Goal: Check status: Check status

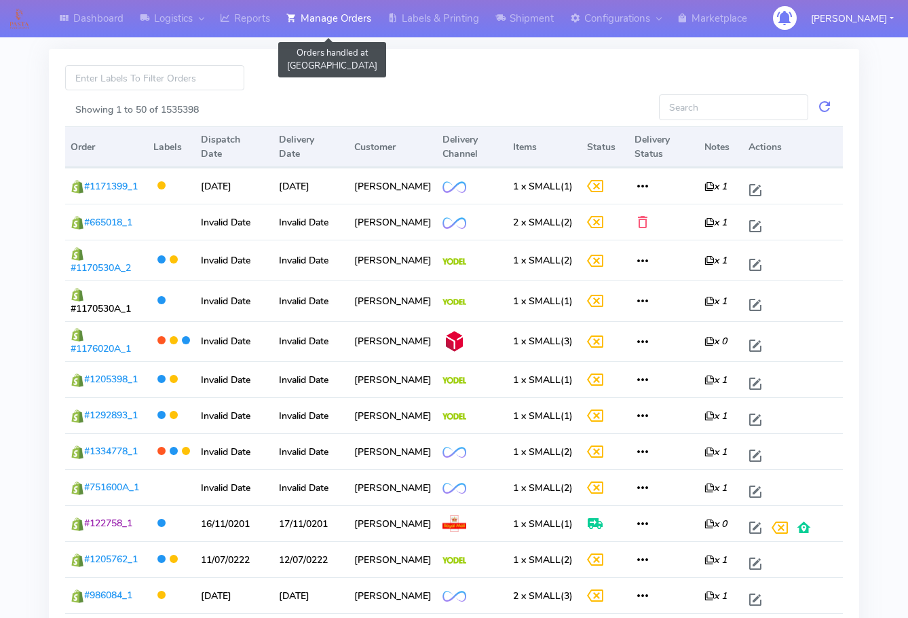
click at [328, 18] on link "Manage Orders" at bounding box center [328, 18] width 101 height 37
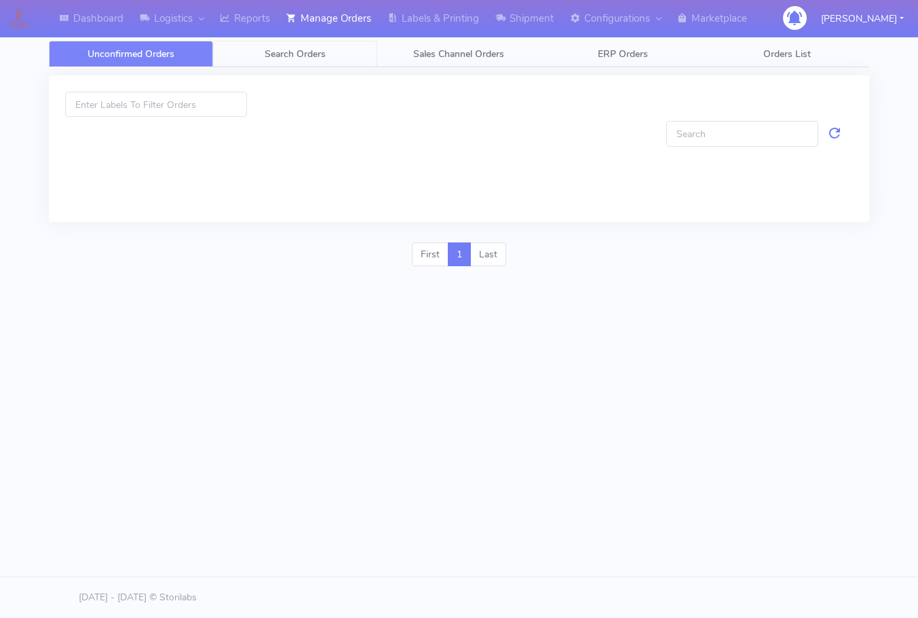
click at [297, 54] on span "Search Orders" at bounding box center [295, 54] width 61 height 13
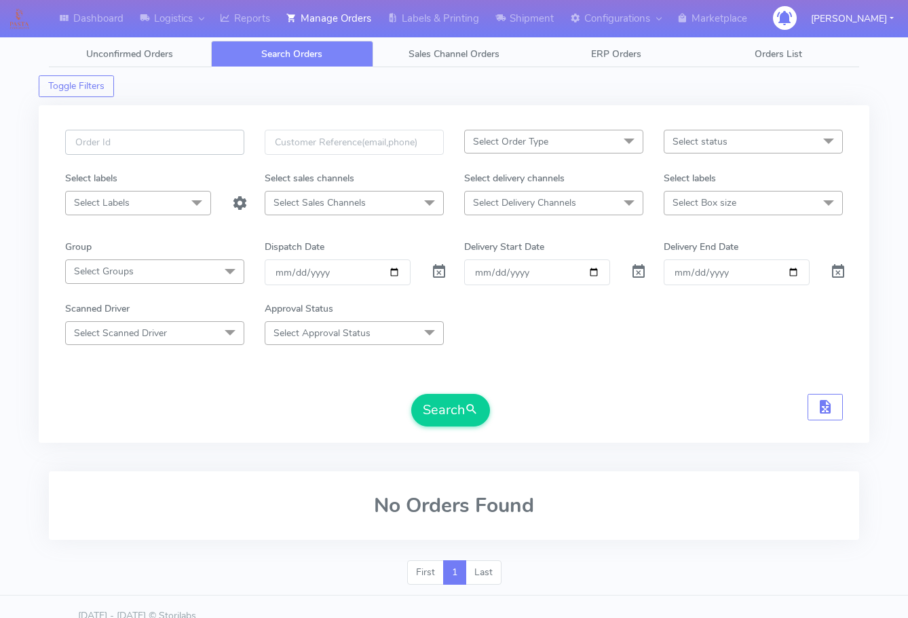
click at [148, 143] on input "text" at bounding box center [154, 142] width 179 height 25
paste input "1620315"
type input "1620315"
click at [448, 413] on button "Search" at bounding box center [450, 410] width 79 height 33
click at [443, 273] on span at bounding box center [439, 274] width 16 height 13
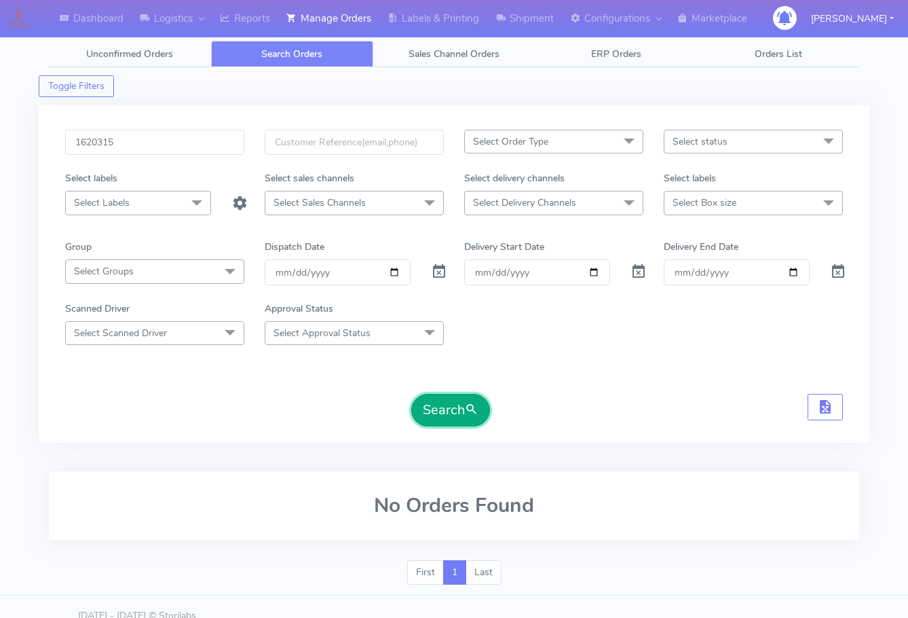
click at [443, 409] on button "Search" at bounding box center [450, 410] width 79 height 33
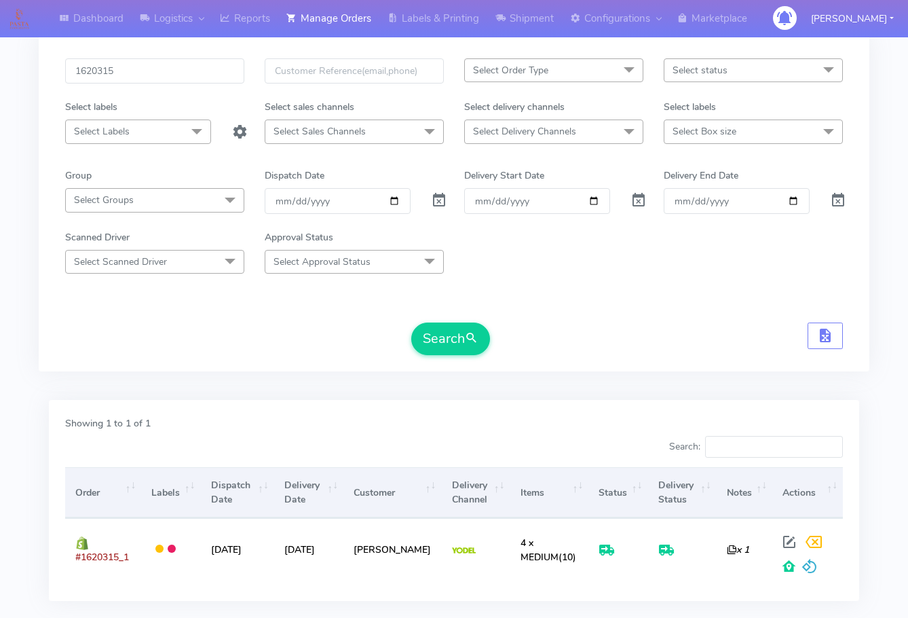
scroll to position [150, 0]
